Goal: Information Seeking & Learning: Find specific fact

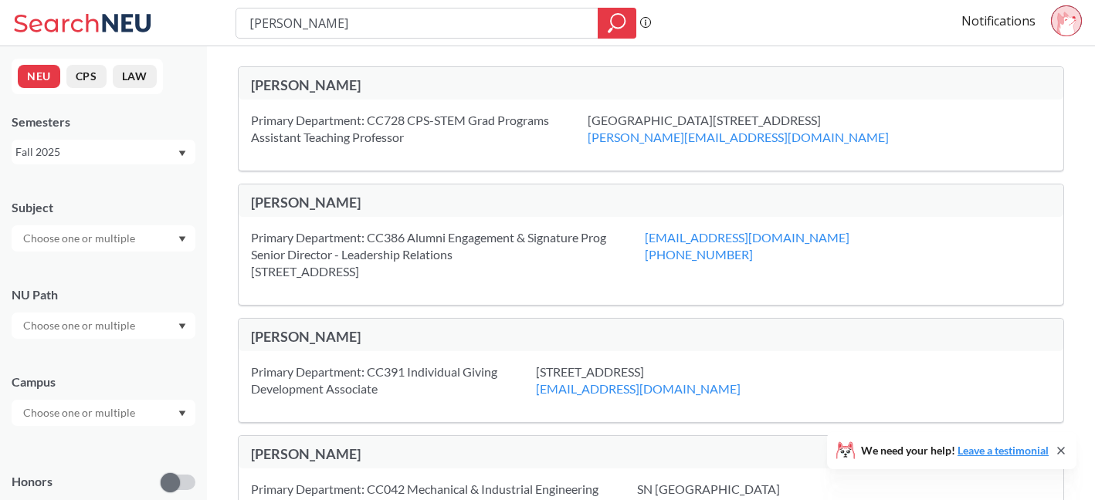
click at [496, 29] on input "[PERSON_NAME]" at bounding box center [417, 23] width 339 height 26
type input "pattern making"
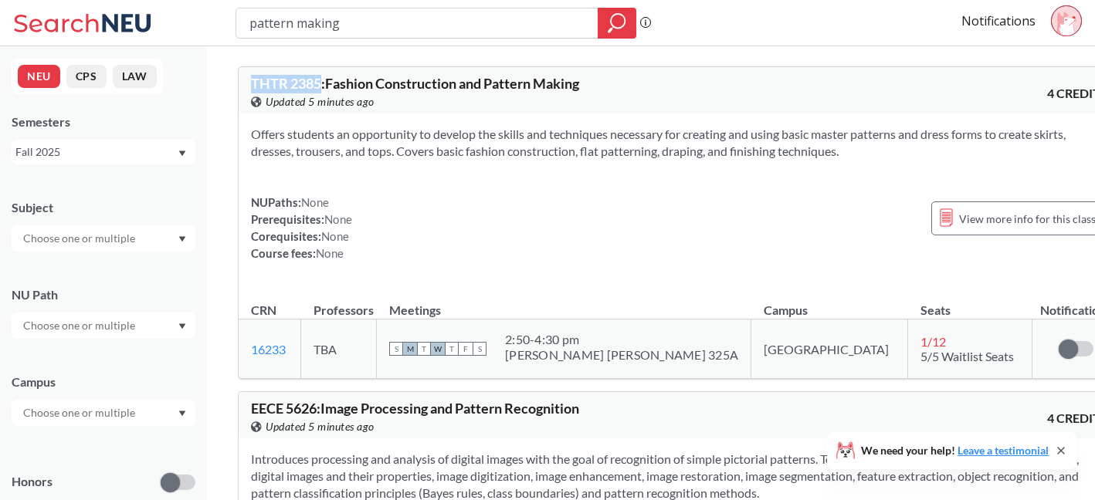
drag, startPoint x: 320, startPoint y: 83, endPoint x: 241, endPoint y: 81, distance: 78.8
click at [241, 81] on div "THTR 2385 : Fashion Construction and Pattern Making View this course on Banner.…" at bounding box center [679, 90] width 881 height 46
copy span "THTR 2385"
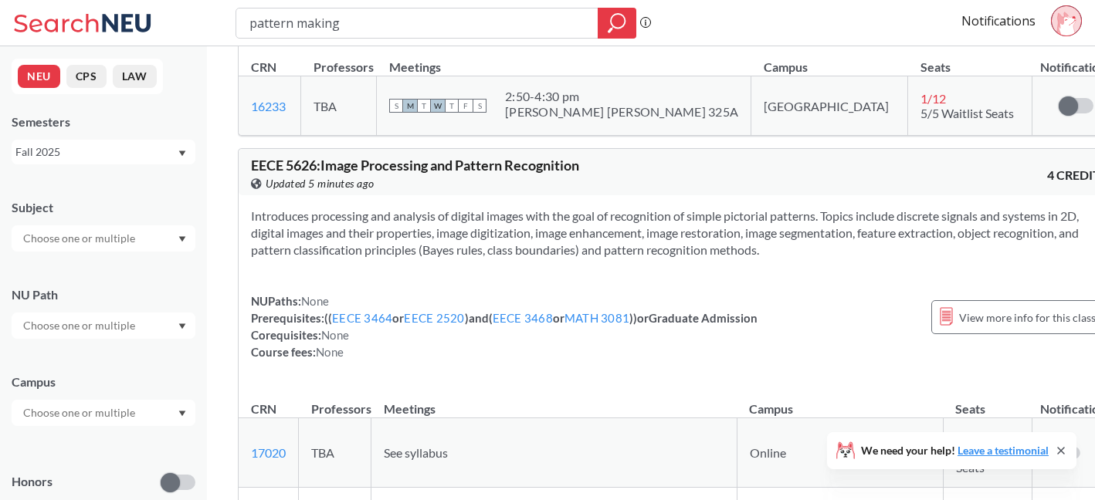
scroll to position [240, 0]
